Goal: Find specific page/section: Find specific page/section

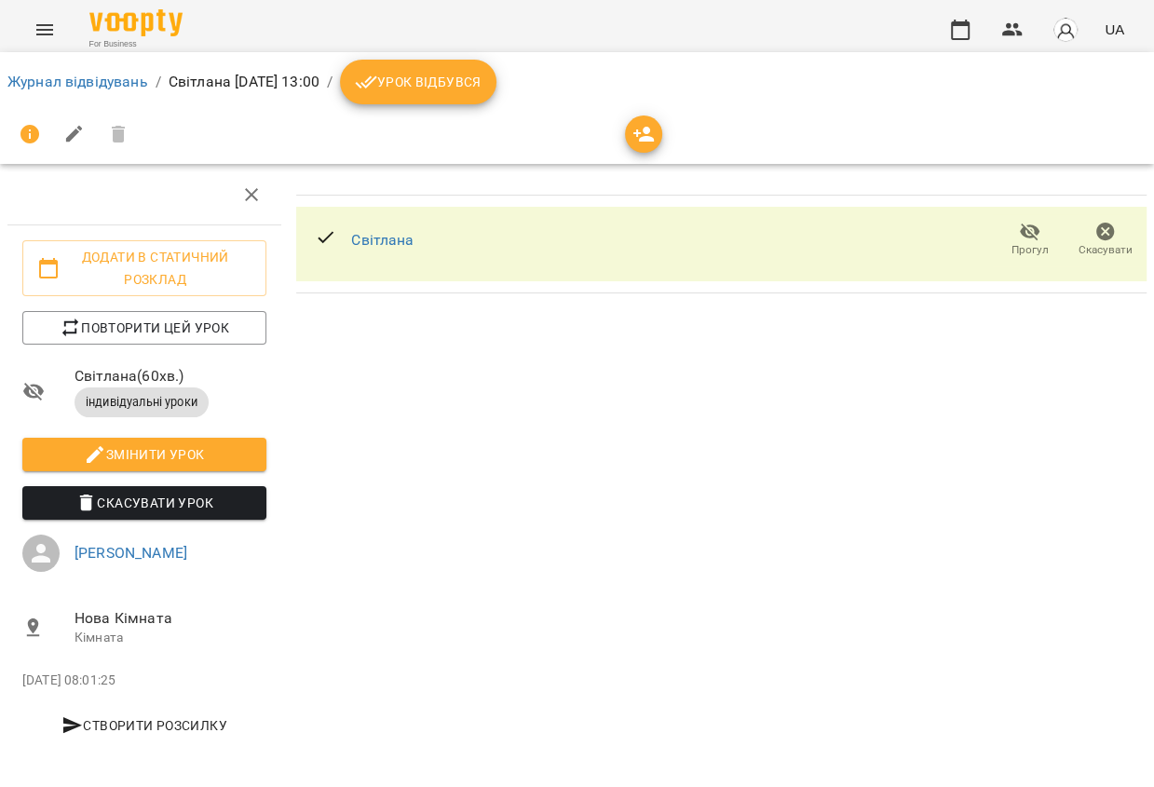
click at [376, 226] on div "Світлана" at bounding box center [382, 240] width 62 height 30
click at [368, 260] on div "Світлана" at bounding box center [364, 240] width 129 height 60
click at [368, 235] on link "Світлана" at bounding box center [382, 240] width 62 height 18
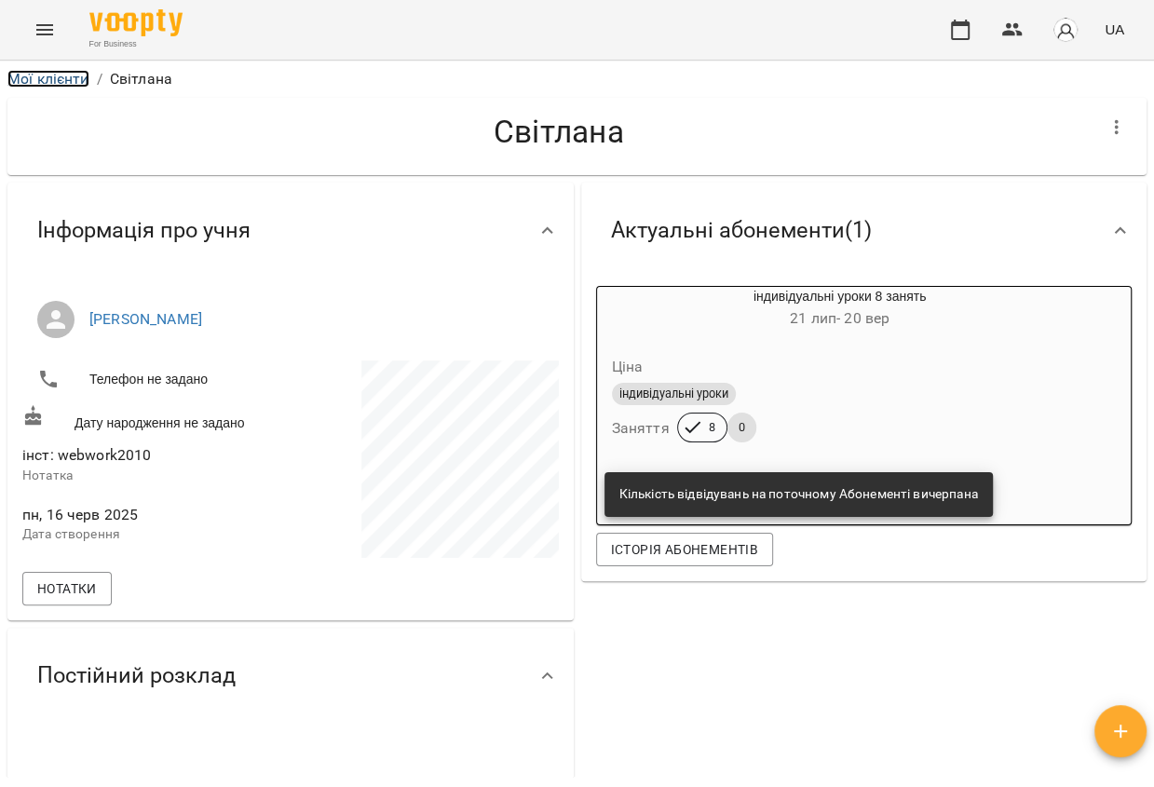
click at [53, 70] on link "Мої клієнти" at bounding box center [48, 79] width 82 height 18
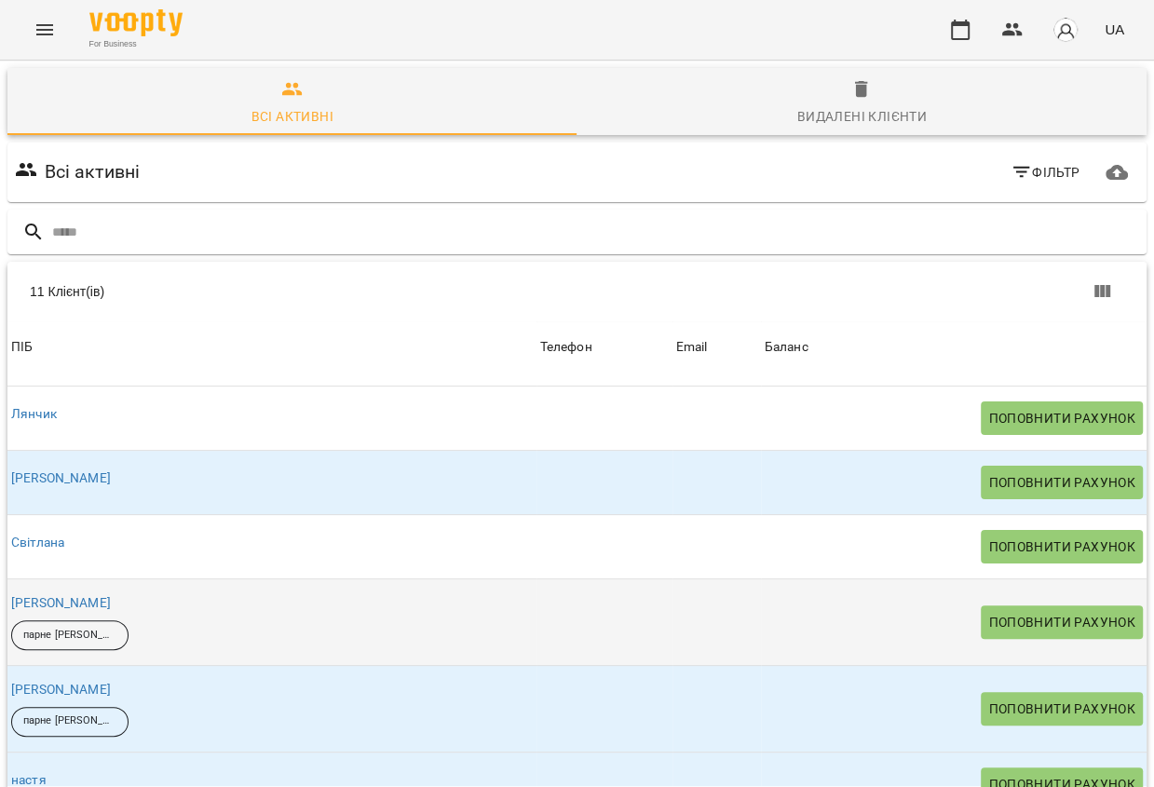
scroll to position [334, 0]
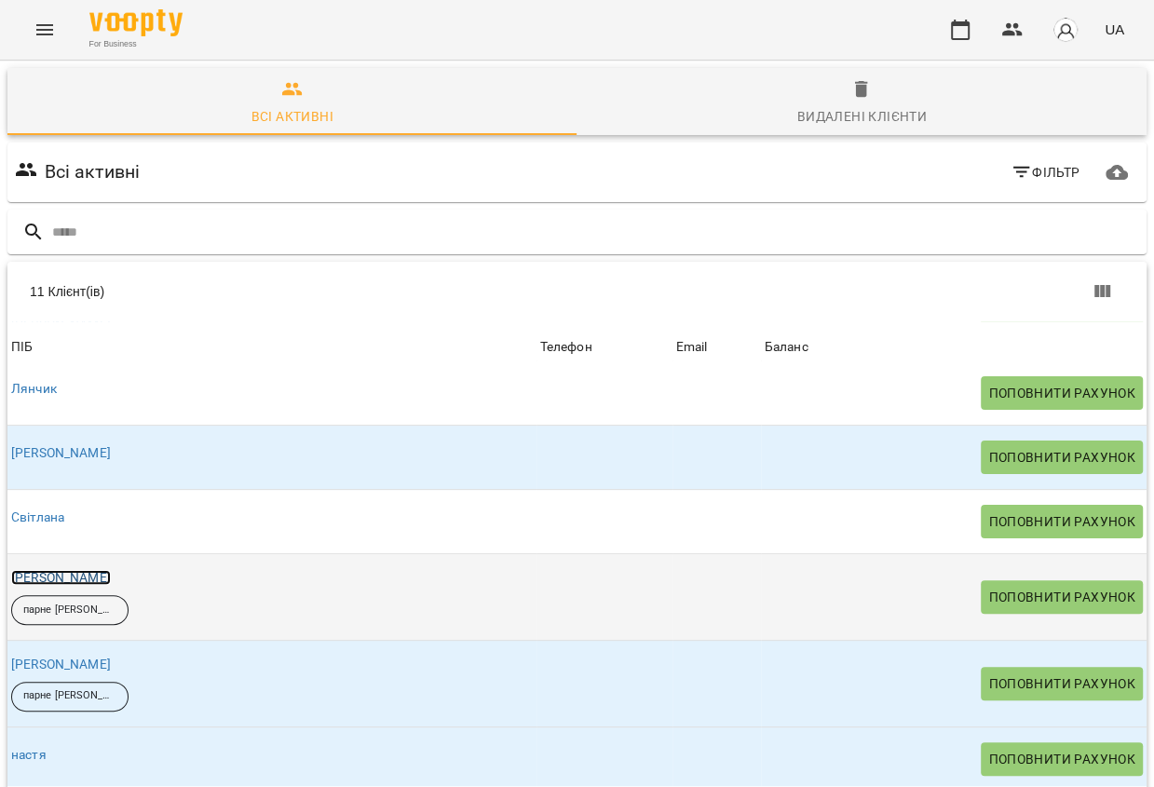
click at [42, 573] on link "[PERSON_NAME]" at bounding box center [61, 577] width 100 height 15
